Goal: Find specific page/section: Find specific page/section

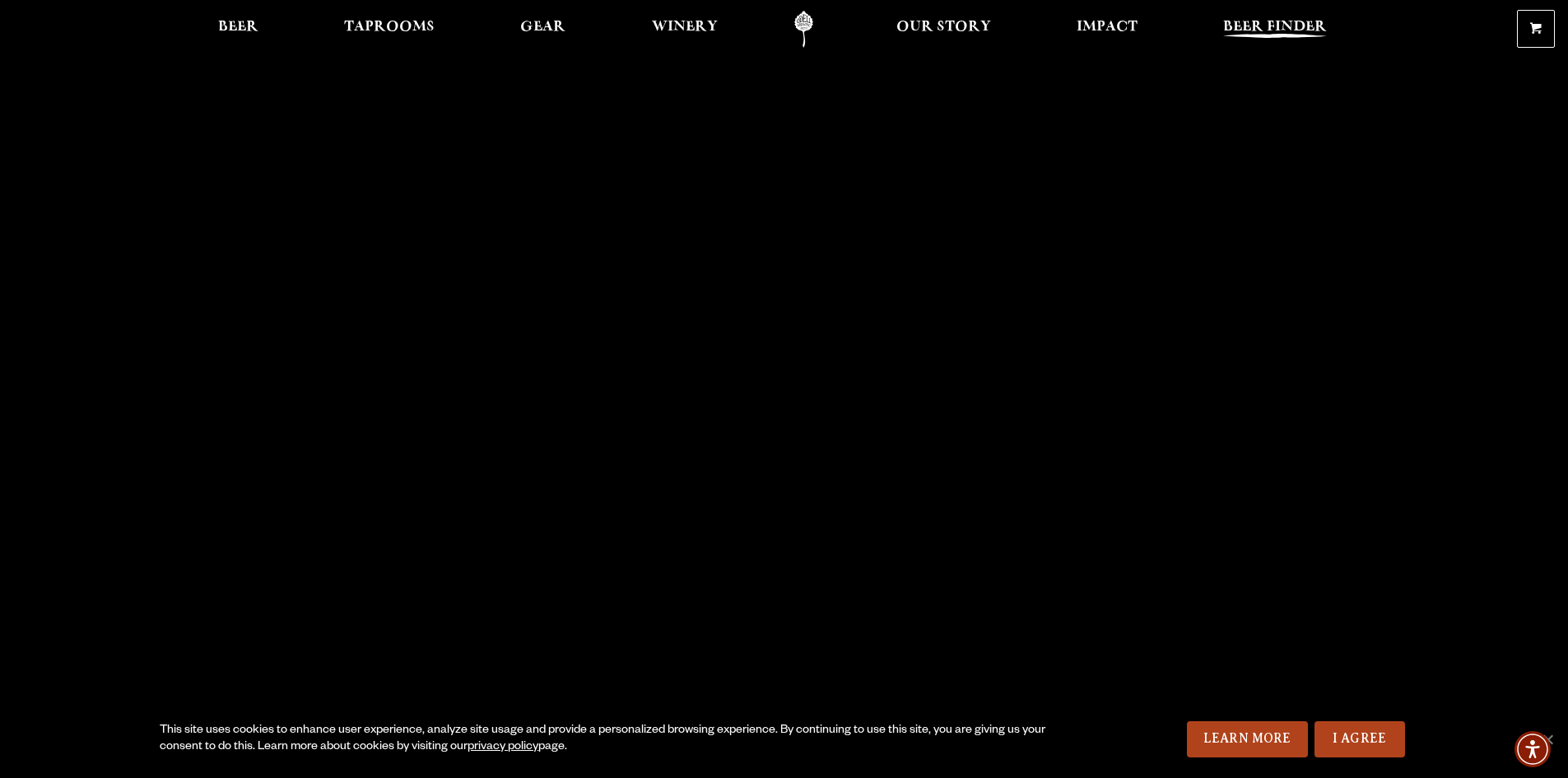
click at [1243, 33] on span "Beer Finder" at bounding box center [1275, 28] width 104 height 13
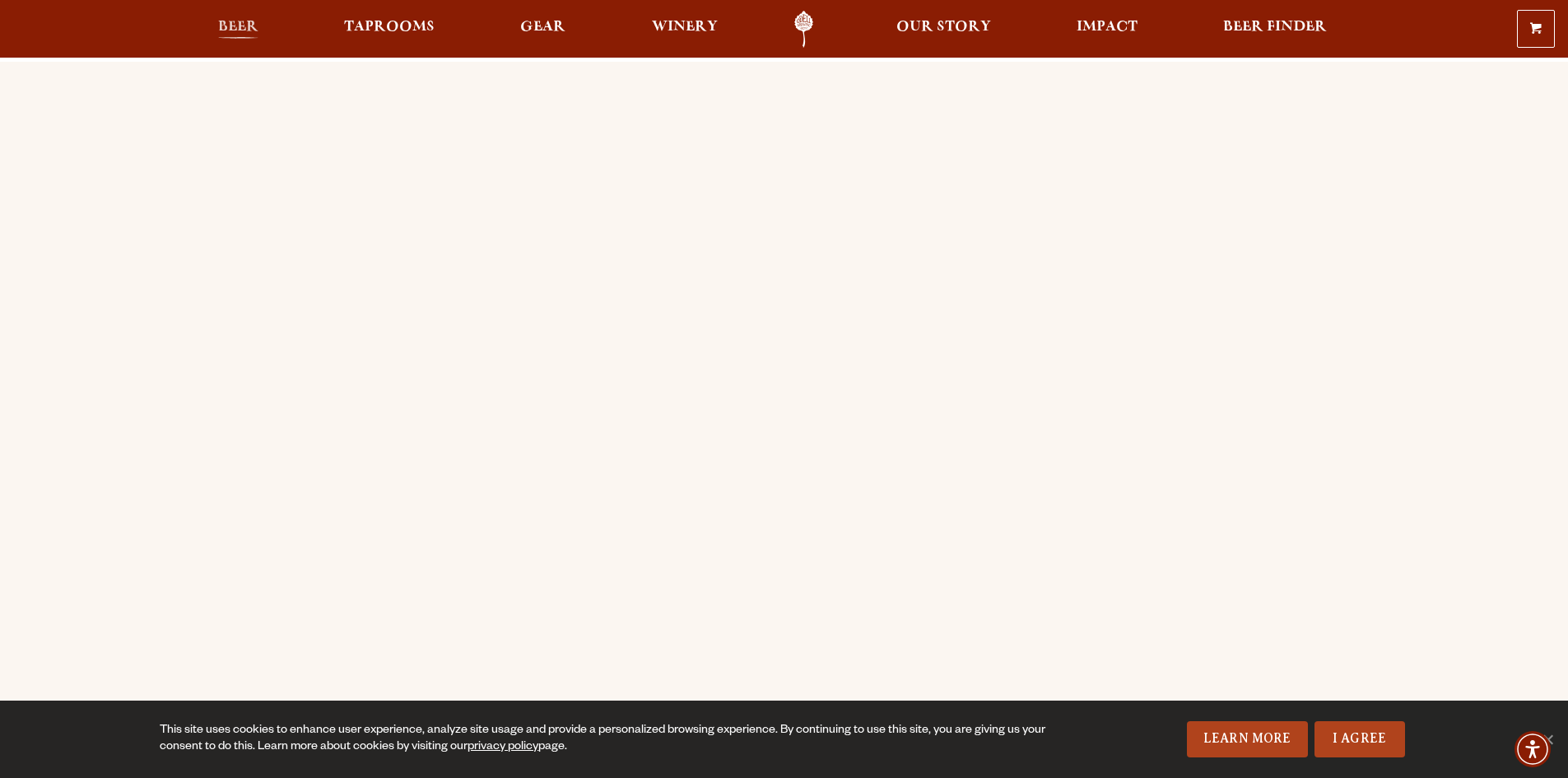
click at [258, 18] on link "Beer" at bounding box center [238, 29] width 62 height 37
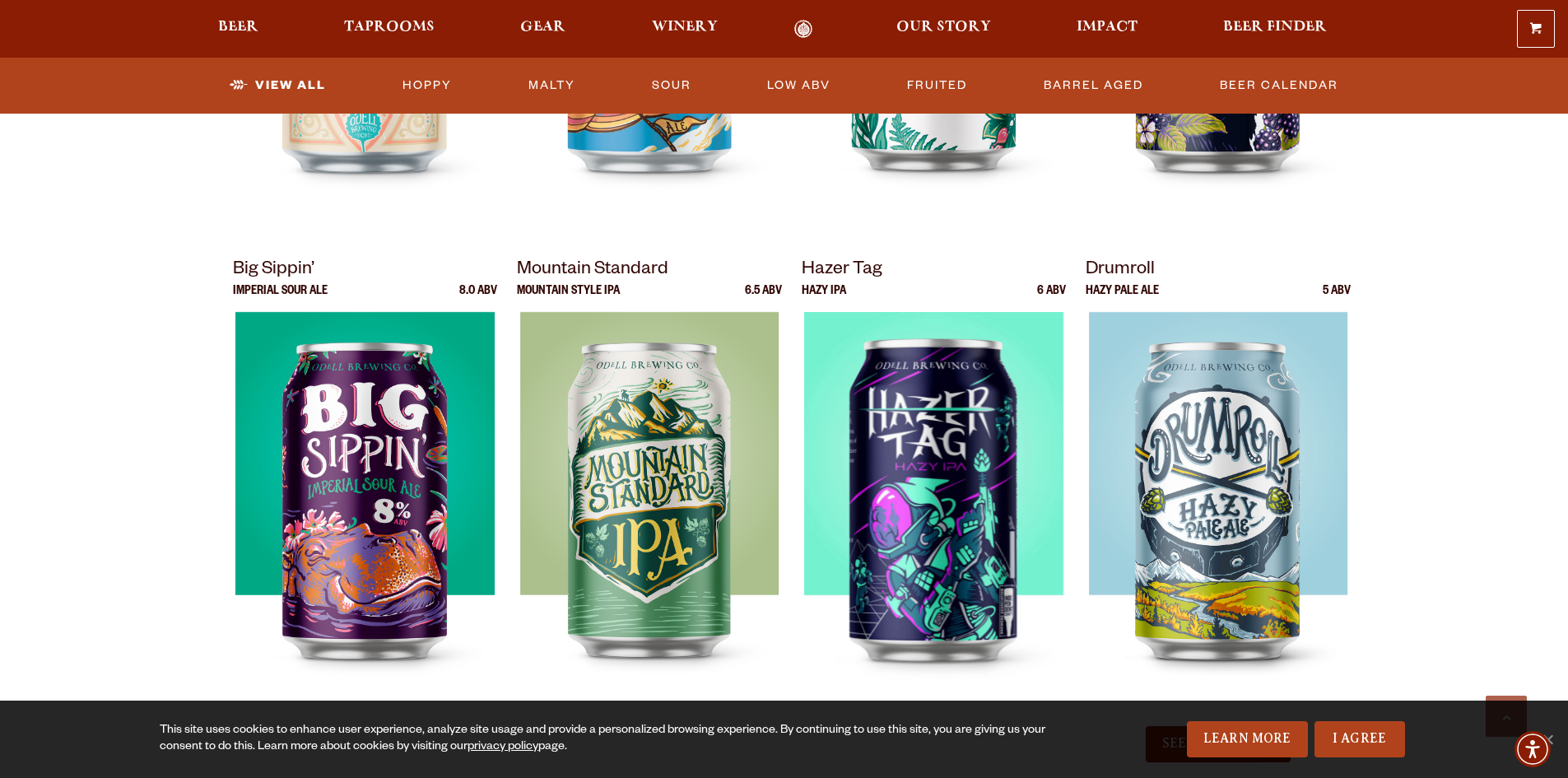
scroll to position [1565, 0]
